Goal: Information Seeking & Learning: Understand process/instructions

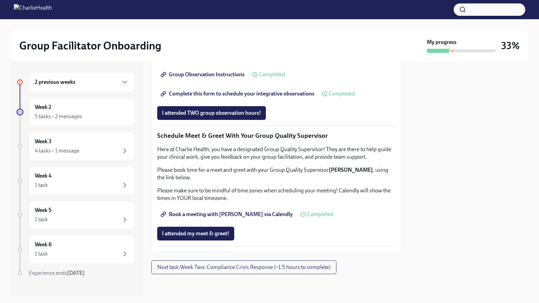
scroll to position [630, 0]
click at [248, 268] on span "Next task : Week Two: Compliance Crisis Response (~1.5 hours to complete)" at bounding box center [243, 267] width 173 height 7
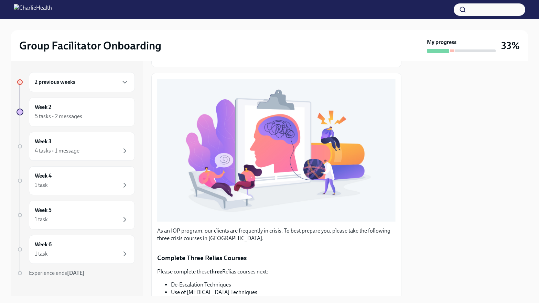
scroll to position [193, 0]
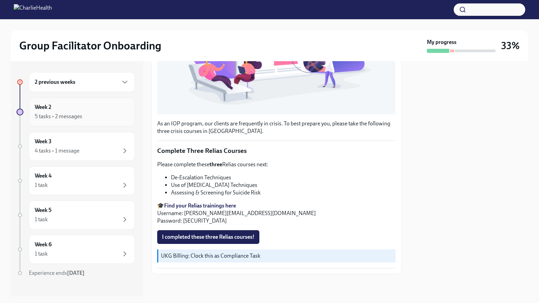
click at [104, 109] on div "Week 2 5 tasks • 2 messages" at bounding box center [82, 112] width 94 height 17
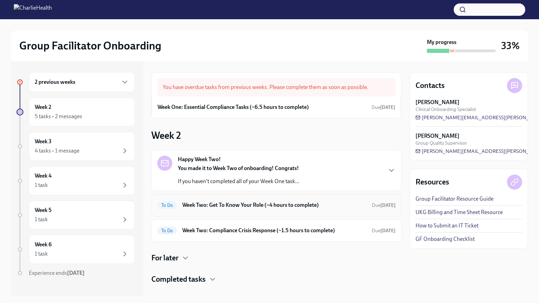
click at [239, 207] on h6 "Week Two: Get To Know Your Role (~4 hours to complete)" at bounding box center [274, 206] width 184 height 8
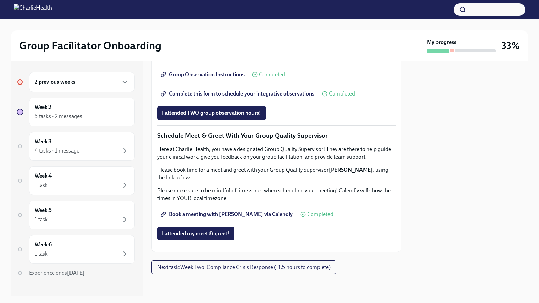
scroll to position [554, 0]
click at [196, 117] on span "I attended TWO group observation hours!" at bounding box center [211, 113] width 99 height 7
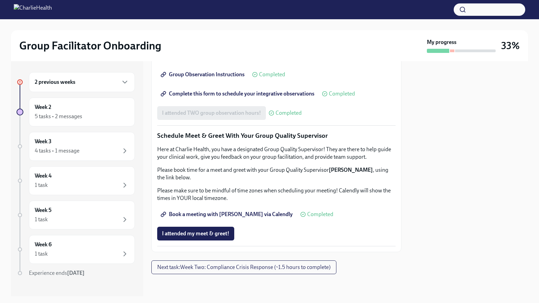
scroll to position [630, 0]
click at [213, 268] on span "Next task : Week Two: Compliance Crisis Response (~1.5 hours to complete)" at bounding box center [243, 267] width 173 height 7
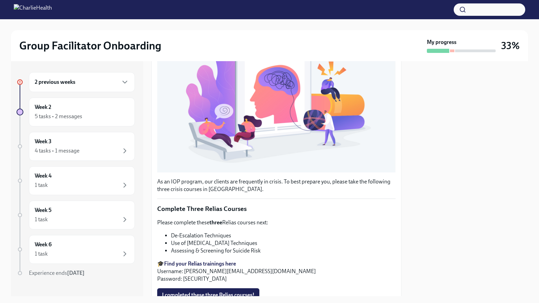
scroll to position [193, 0]
